Goal: Task Accomplishment & Management: Use online tool/utility

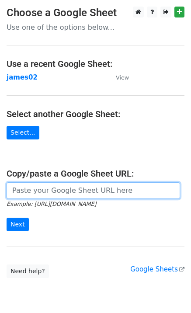
click at [38, 192] on input "url" at bounding box center [94, 191] width 174 height 17
paste input "https://docs.google.com/spreadsheets/d/1oq76VrKvAl-Dm37zXbBhGN8tZ0gl_jLZkrr8VNg…"
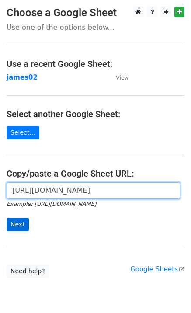
scroll to position [0, 255]
type input "https://docs.google.com/spreadsheets/d/1oq76VrKvAl-Dm37zXbBhGN8tZ0gl_jLZkrr8VNg…"
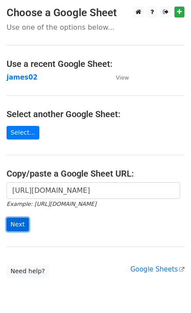
scroll to position [0, 0]
click at [19, 227] on input "Next" at bounding box center [18, 225] width 22 height 14
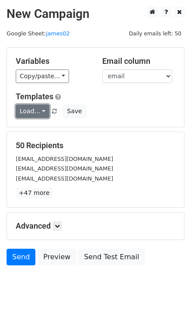
click at [26, 112] on link "Load..." at bounding box center [33, 112] width 34 height 14
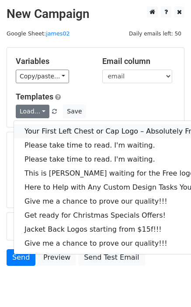
click at [40, 125] on link "Your First Left Chest or Cap Logo – Absolutely Free" at bounding box center [118, 131] width 209 height 14
